Goal: Task Accomplishment & Management: Manage account settings

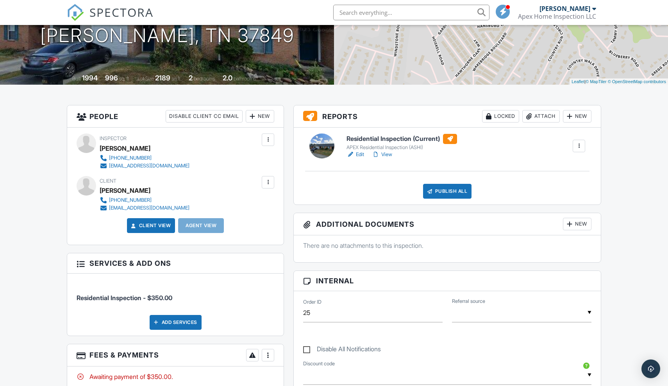
scroll to position [126, 0]
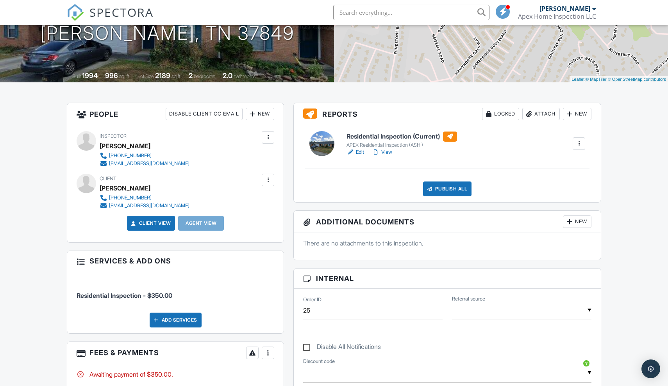
click at [388, 153] on link "View" at bounding box center [382, 152] width 20 height 8
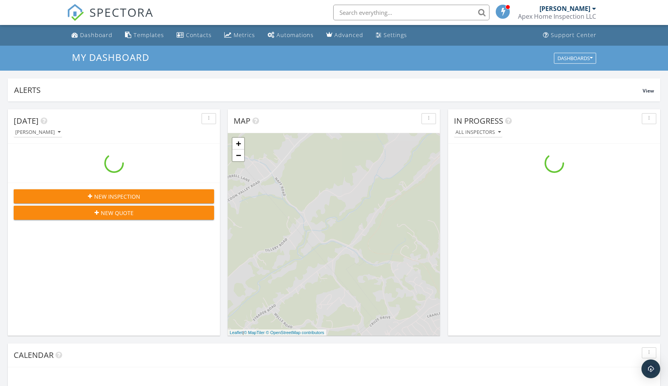
scroll to position [711, 668]
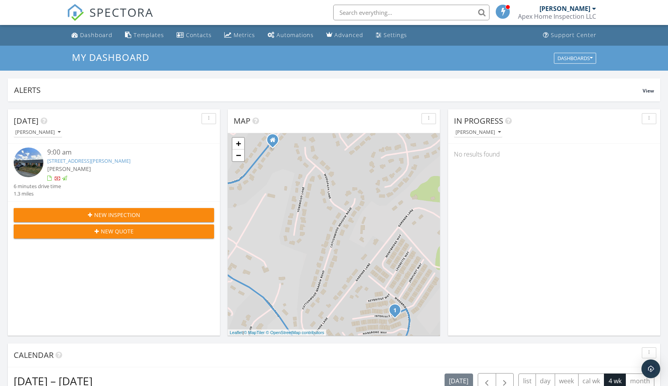
click at [113, 161] on link "[STREET_ADDRESS][PERSON_NAME]" at bounding box center [88, 160] width 83 height 7
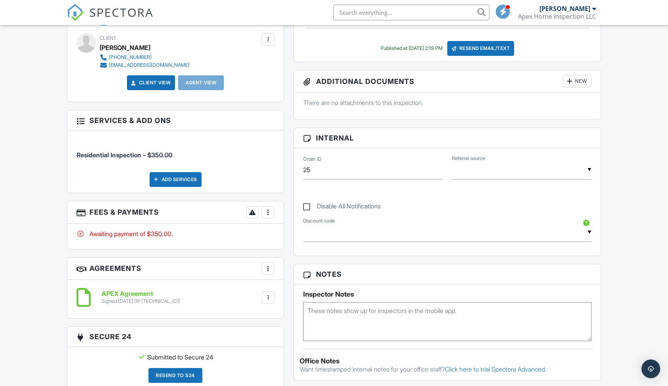
scroll to position [269, 0]
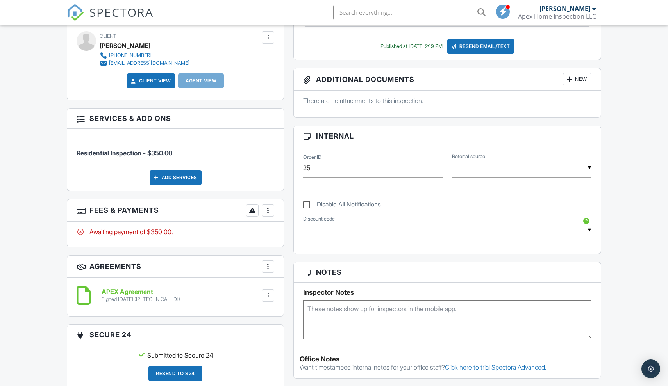
click at [266, 210] on div at bounding box center [268, 211] width 8 height 8
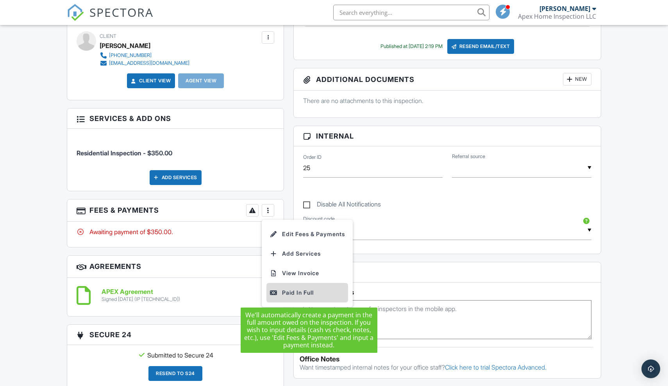
click at [291, 292] on div "Paid In Full" at bounding box center [307, 292] width 75 height 9
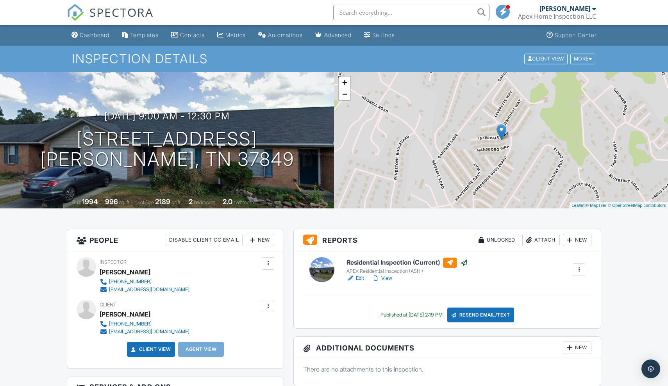
click at [499, 11] on span at bounding box center [503, 11] width 8 height 0
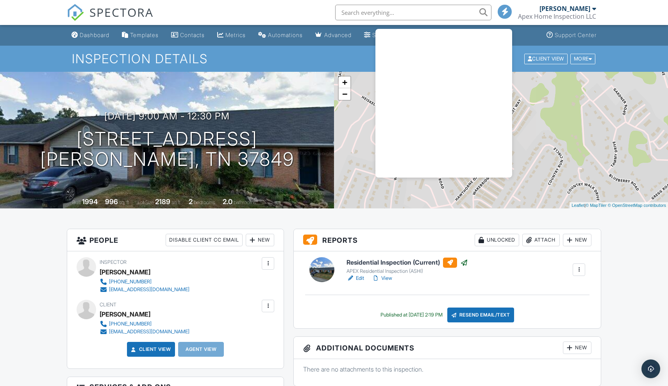
click at [499, 11] on div at bounding box center [505, 12] width 14 height 14
